Goal: Find specific page/section: Find specific page/section

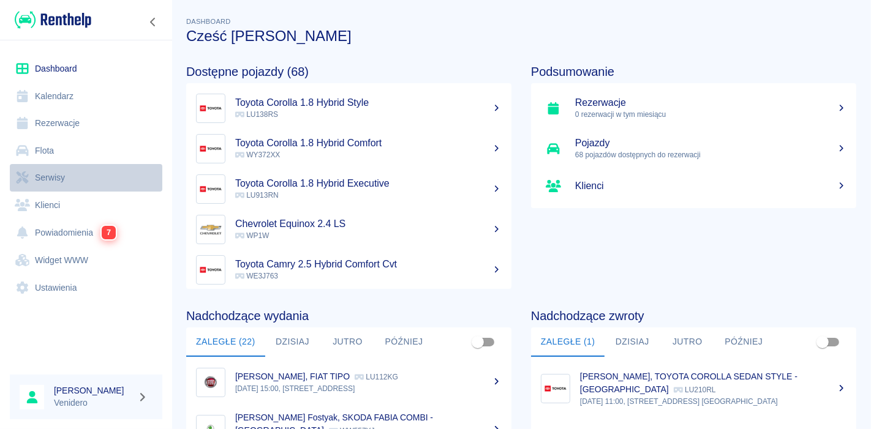
click at [49, 176] on link "Serwisy" at bounding box center [86, 178] width 152 height 28
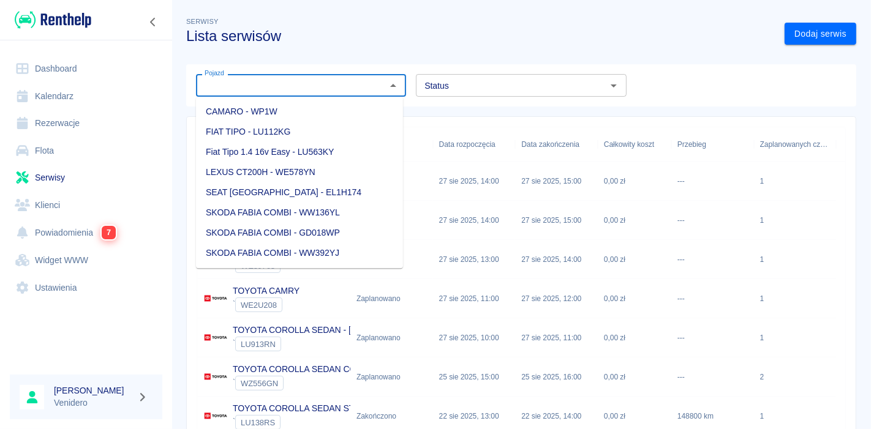
click at [271, 89] on input "Pojazd" at bounding box center [291, 85] width 182 height 15
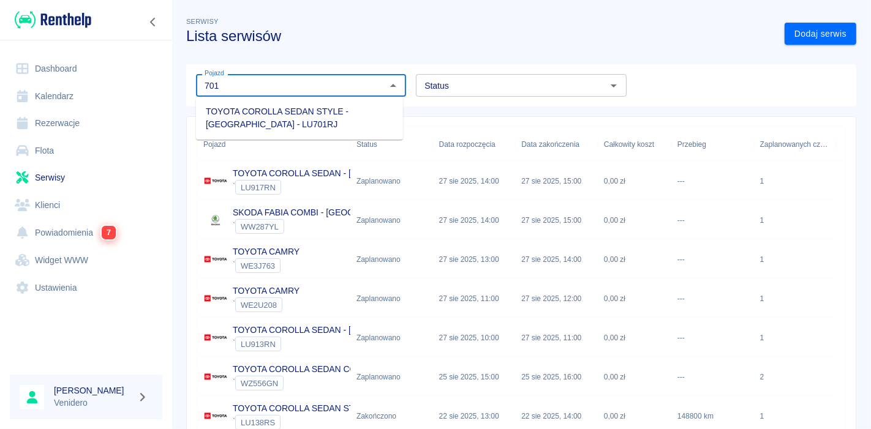
click at [233, 118] on li "TOYOTA COROLLA SEDAN STYLE - [GEOGRAPHIC_DATA] - LU701RJ" at bounding box center [299, 118] width 207 height 33
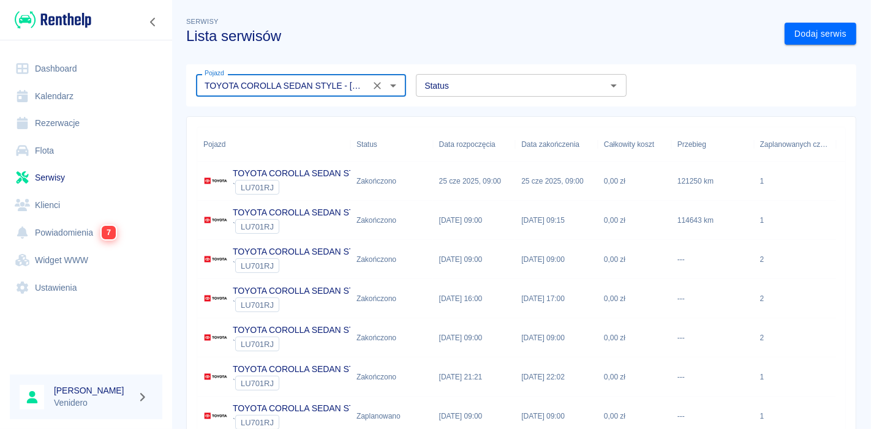
type input "TOYOTA COROLLA SEDAN STYLE - [GEOGRAPHIC_DATA] - LU701RJ"
click at [233, 167] on p "TOYOTA COROLLA SEDAN STYLE - [GEOGRAPHIC_DATA]" at bounding box center [350, 173] width 234 height 13
click at [241, 208] on p "TOYOTA COROLLA SEDAN STYLE - [GEOGRAPHIC_DATA]" at bounding box center [350, 212] width 234 height 13
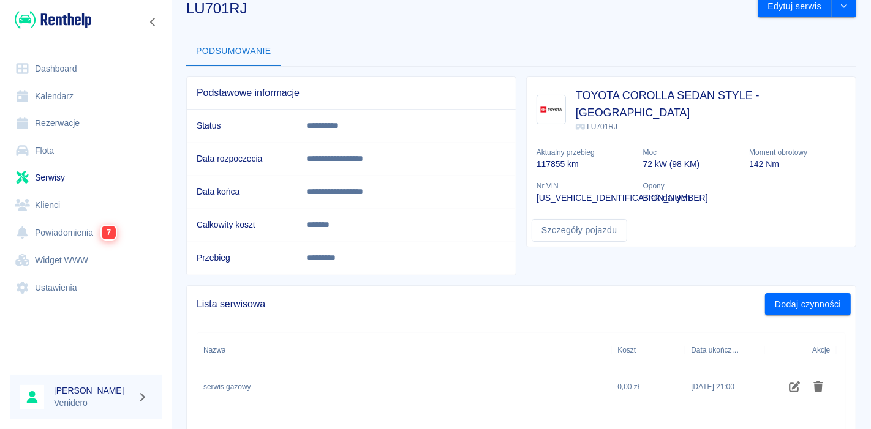
scroll to position [36, 0]
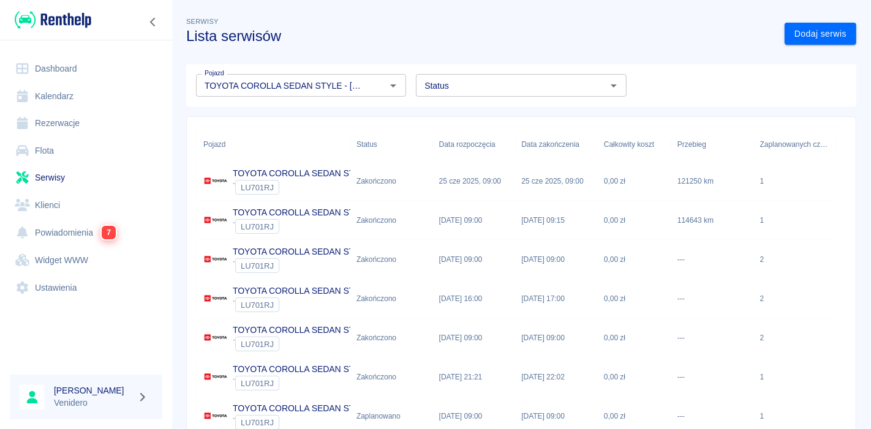
click at [303, 247] on p "TOYOTA COROLLA SEDAN STYLE - [GEOGRAPHIC_DATA]" at bounding box center [350, 252] width 234 height 13
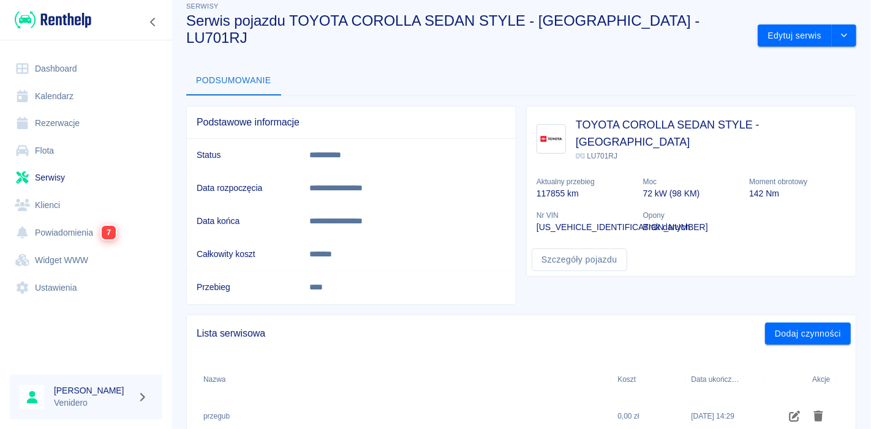
scroll to position [11, 0]
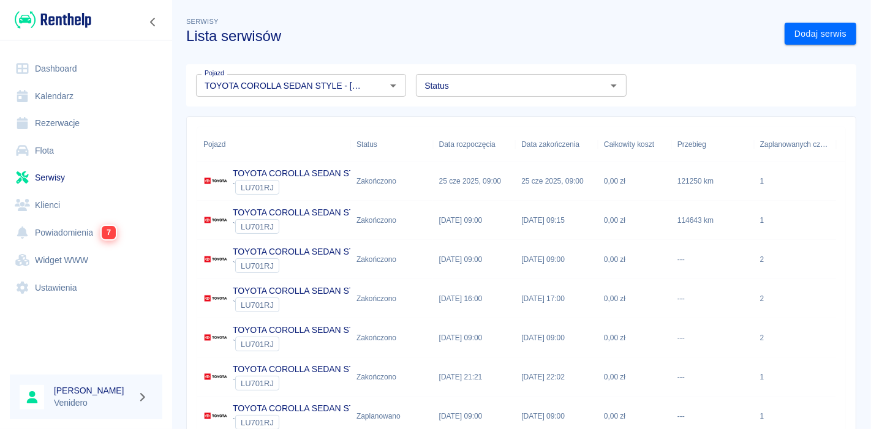
click at [310, 289] on p "TOYOTA COROLLA SEDAN STYLE - [GEOGRAPHIC_DATA]" at bounding box center [350, 291] width 234 height 13
click at [292, 368] on p "TOYOTA COROLLA SEDAN STYLE - [GEOGRAPHIC_DATA]" at bounding box center [350, 369] width 234 height 13
click at [314, 407] on p "TOYOTA COROLLA SEDAN STYLE - [GEOGRAPHIC_DATA]" at bounding box center [350, 408] width 234 height 13
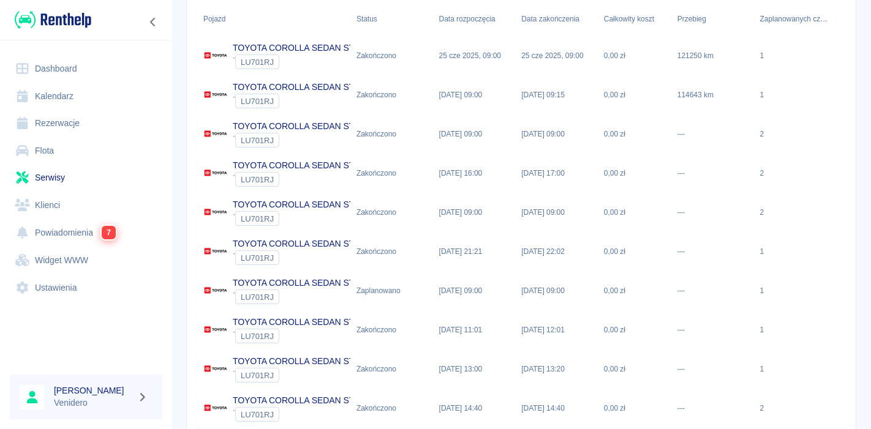
scroll to position [170, 0]
